Goal: Transaction & Acquisition: Purchase product/service

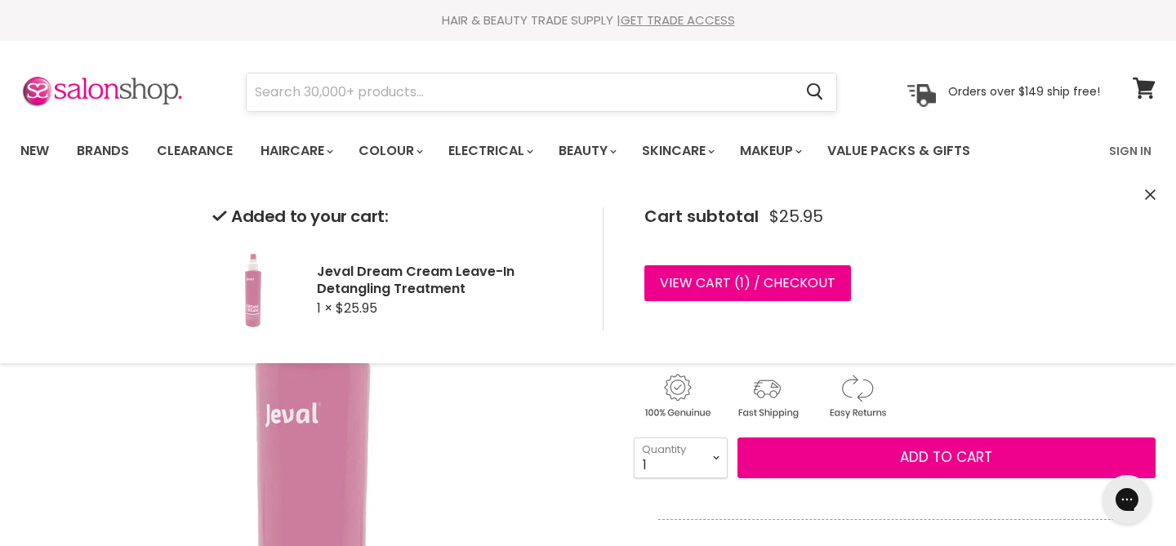
click at [408, 96] on input "Search" at bounding box center [520, 92] width 546 height 38
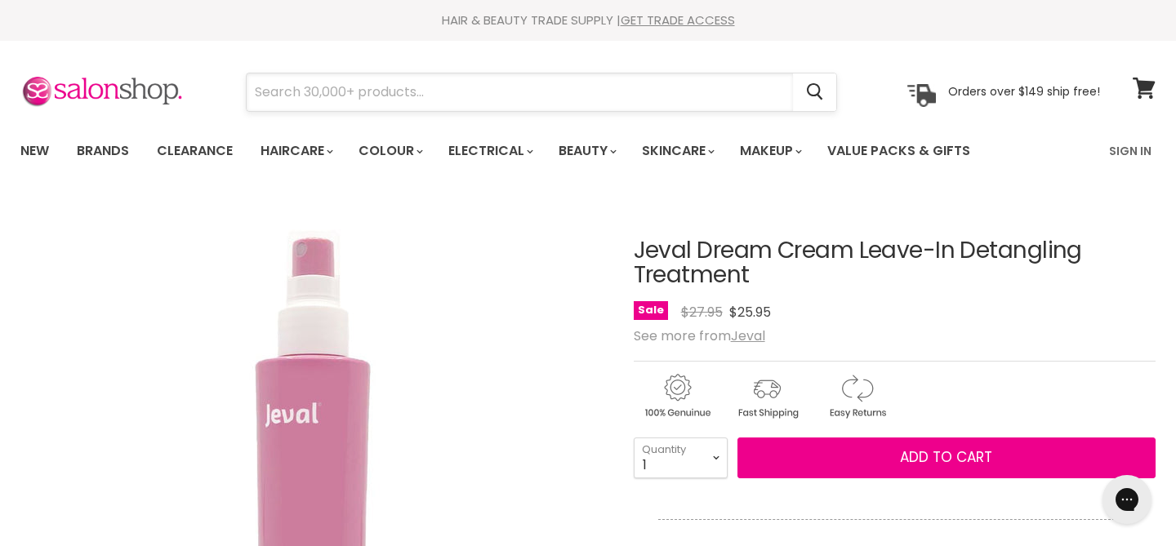
click at [378, 93] on input "Search" at bounding box center [520, 92] width 546 height 38
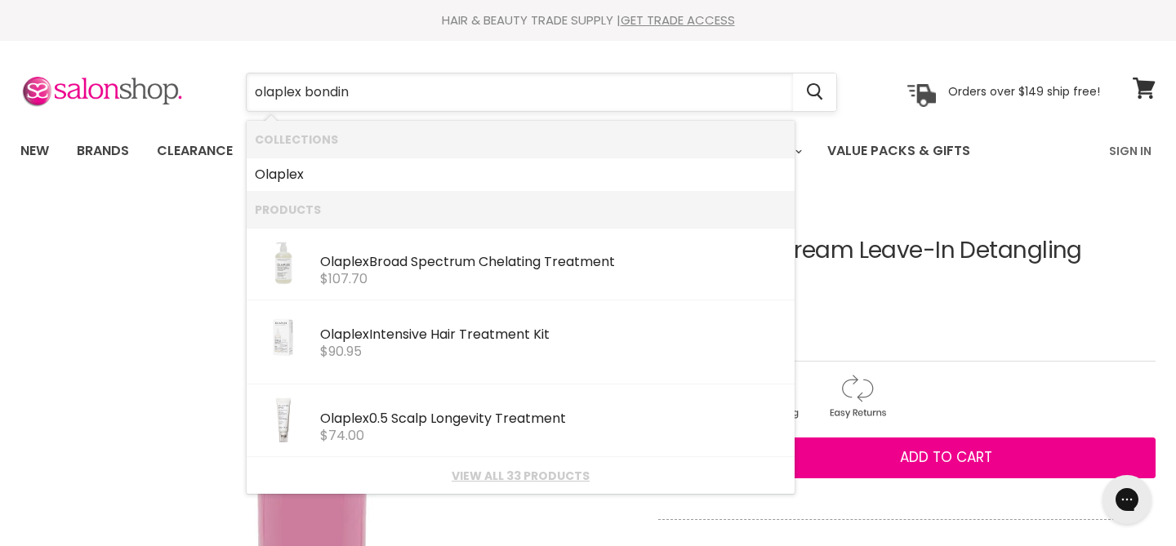
type input "olaplex bonding"
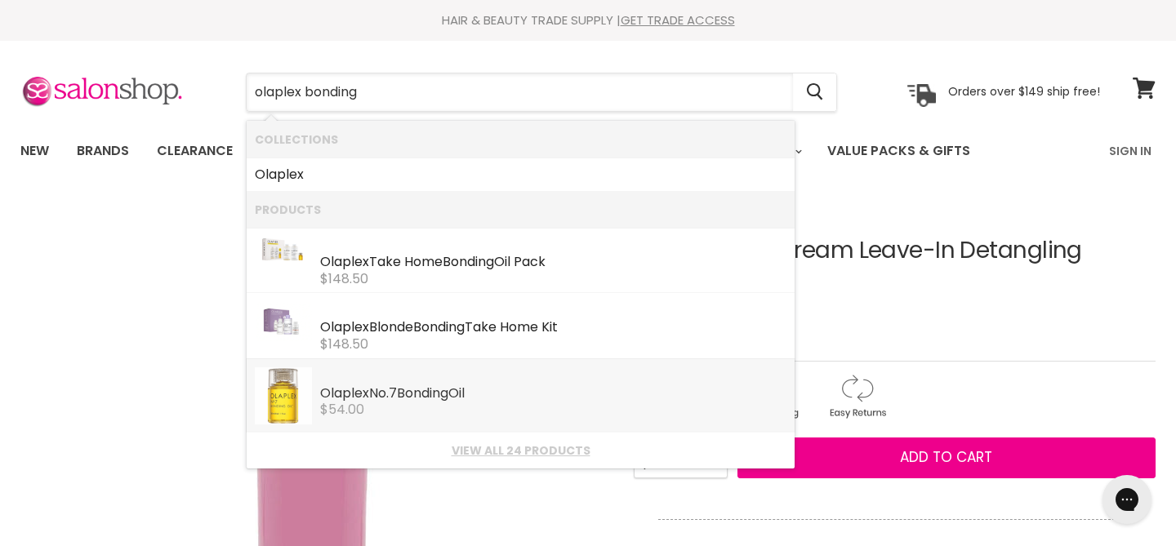
click at [389, 393] on div "Olaplex No.7 Bonding Oil" at bounding box center [553, 394] width 466 height 17
